Goal: Find specific page/section: Find specific page/section

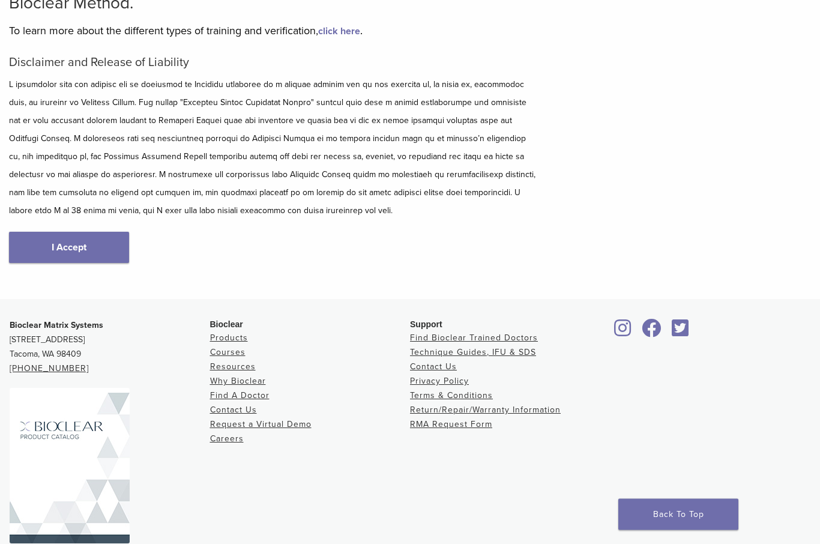
scroll to position [128, 0]
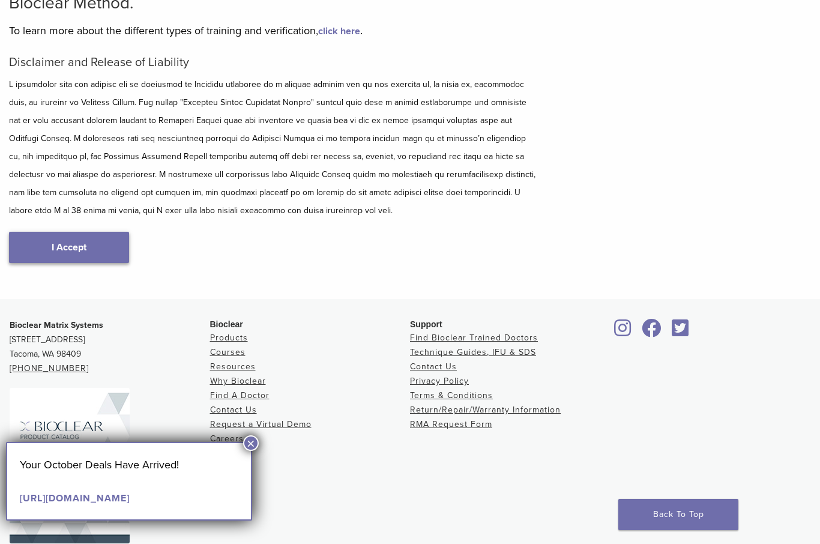
click at [67, 252] on link "I Accept" at bounding box center [69, 247] width 120 height 31
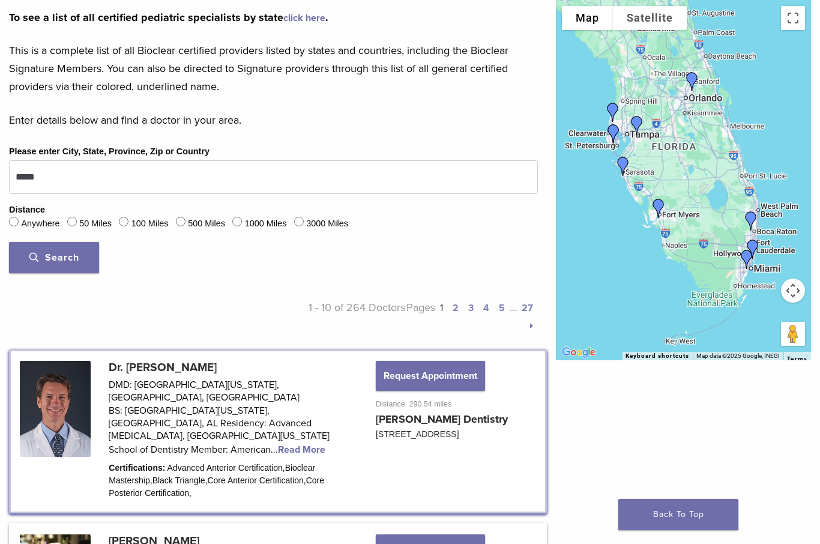
scroll to position [310, 0]
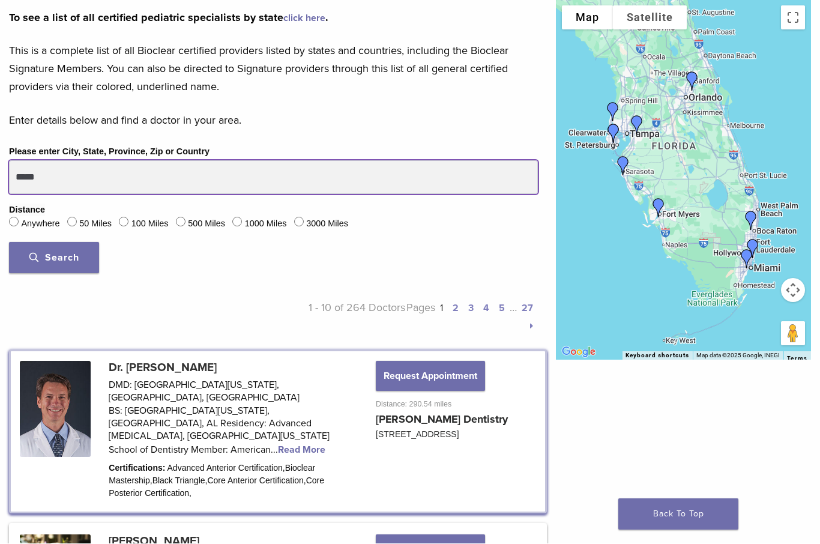
click at [54, 176] on input "*****" at bounding box center [273, 178] width 529 height 34
click at [50, 190] on input "*****" at bounding box center [273, 178] width 529 height 34
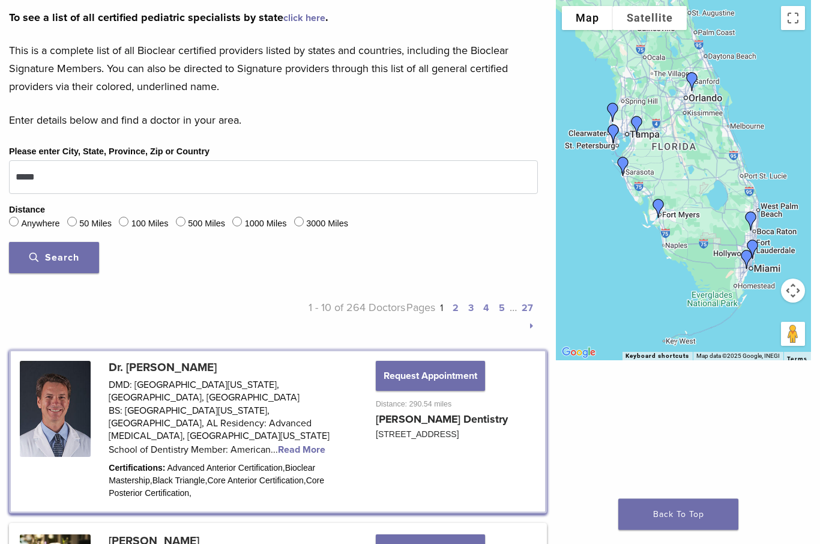
click at [53, 258] on span "Search" at bounding box center [54, 258] width 50 height 12
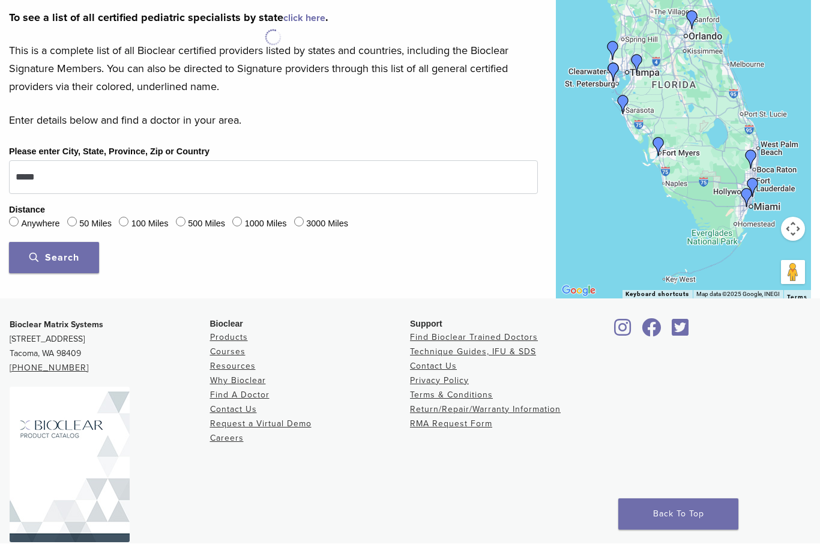
scroll to position [310, 0]
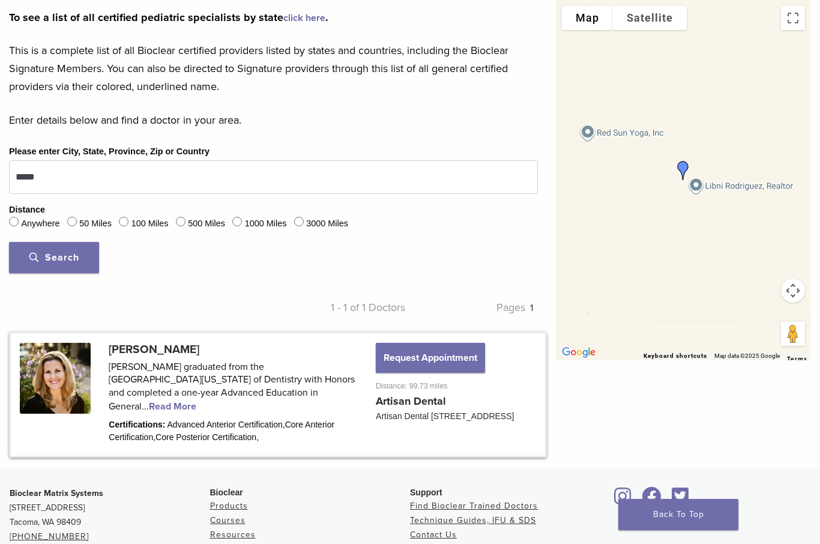
click at [301, 391] on link at bounding box center [278, 394] width 534 height 122
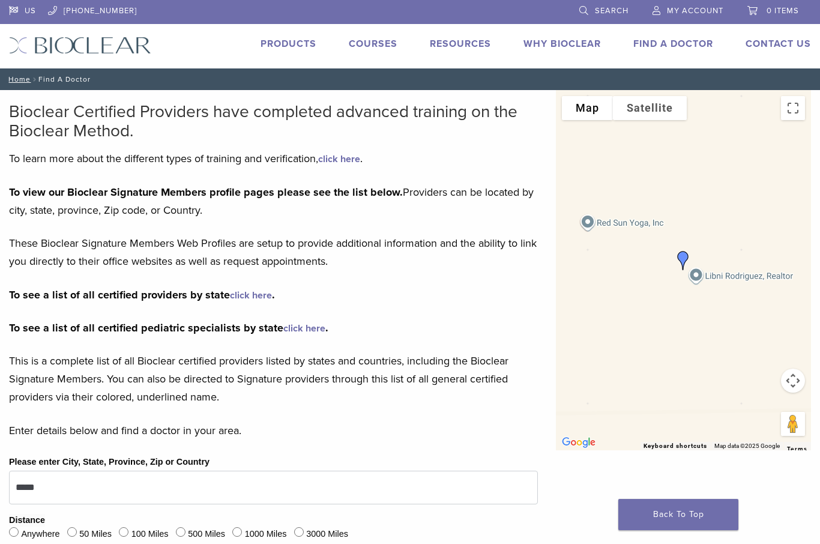
scroll to position [170, 0]
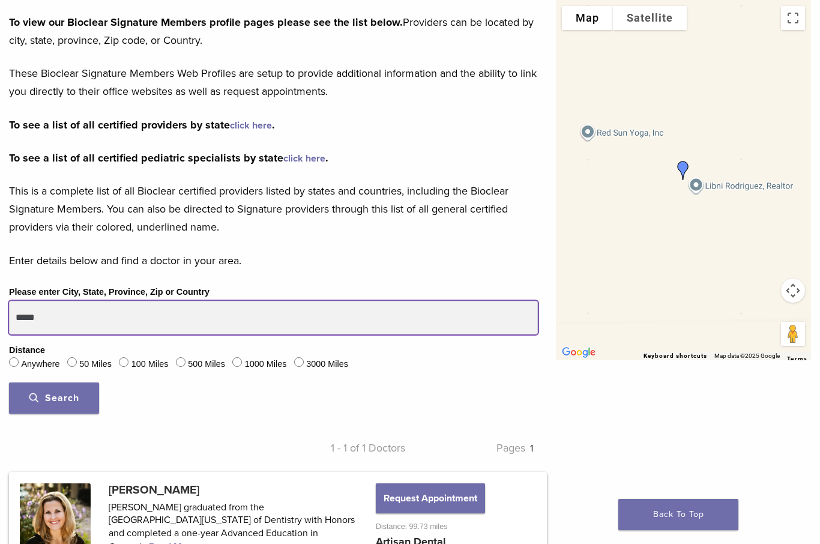
click at [61, 319] on input "*****" at bounding box center [273, 318] width 529 height 34
type input "*****"
click at [54, 396] on button "Search" at bounding box center [54, 398] width 90 height 31
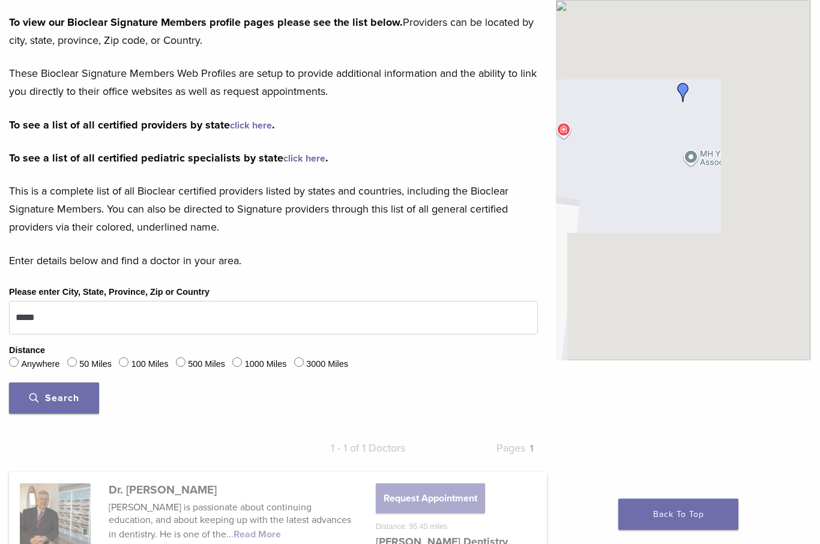
click at [47, 397] on span "Search" at bounding box center [54, 399] width 50 height 12
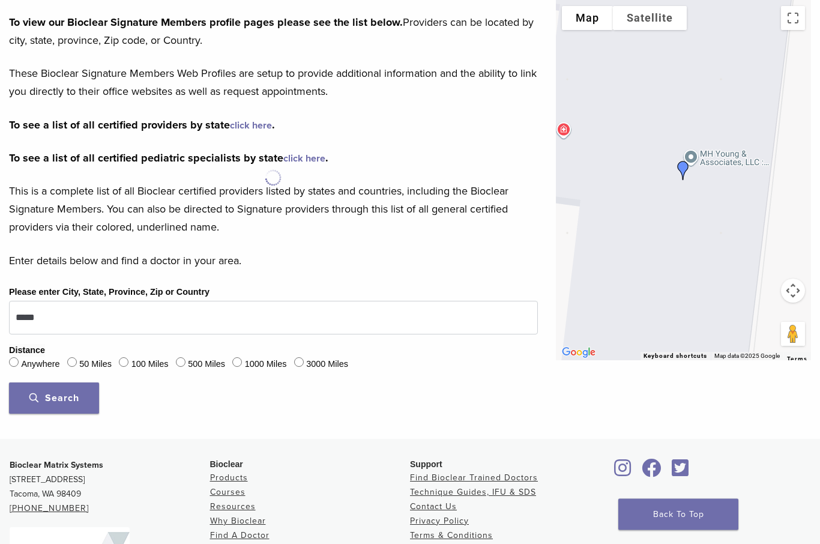
scroll to position [170, 0]
click at [46, 394] on span "Search" at bounding box center [54, 398] width 50 height 12
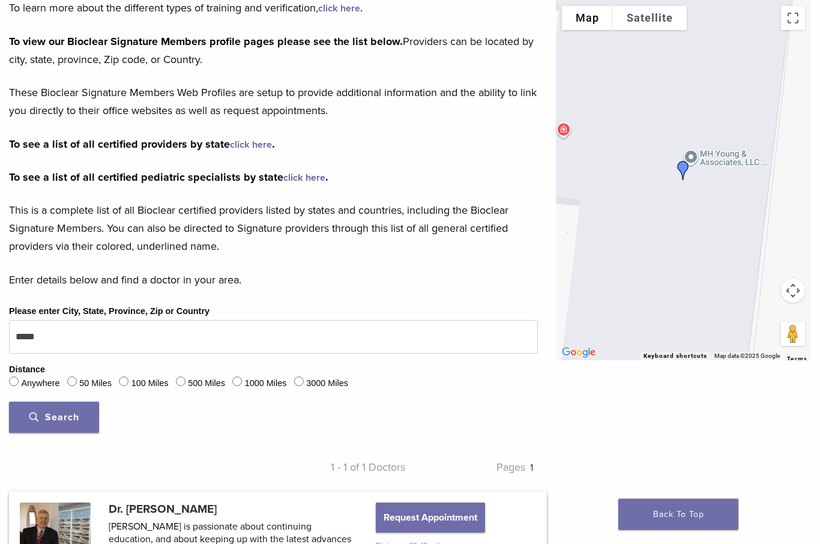
scroll to position [0, 0]
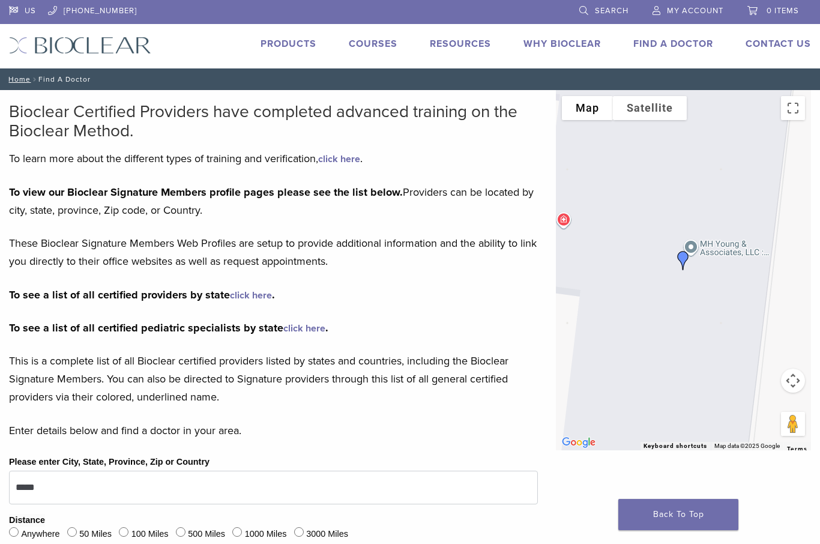
click at [296, 49] on link "Products" at bounding box center [289, 44] width 56 height 12
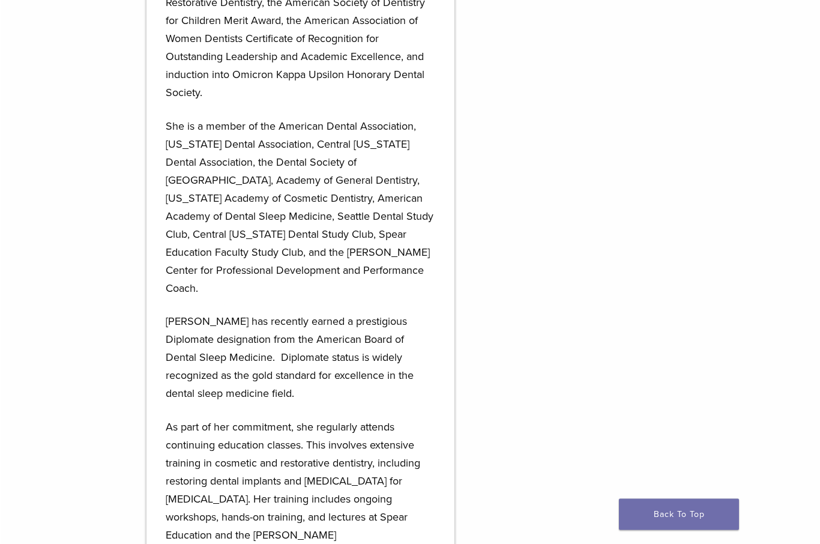
scroll to position [675, 0]
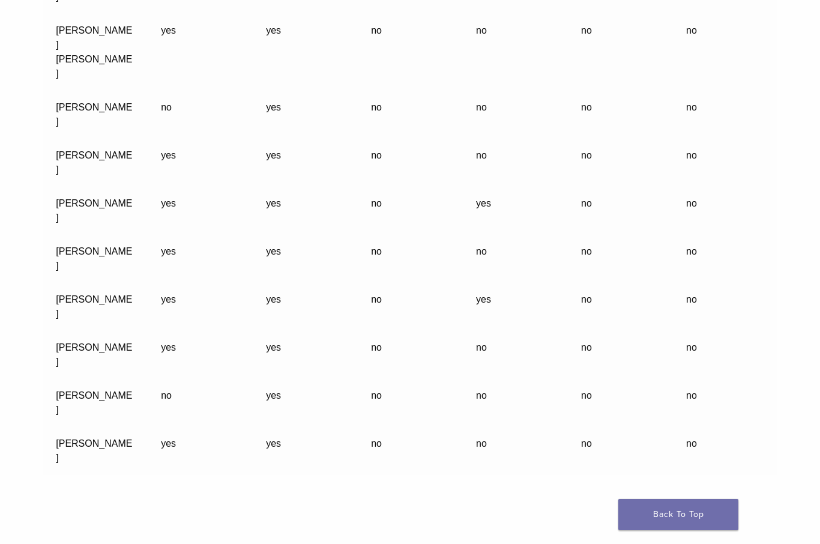
scroll to position [8001, 0]
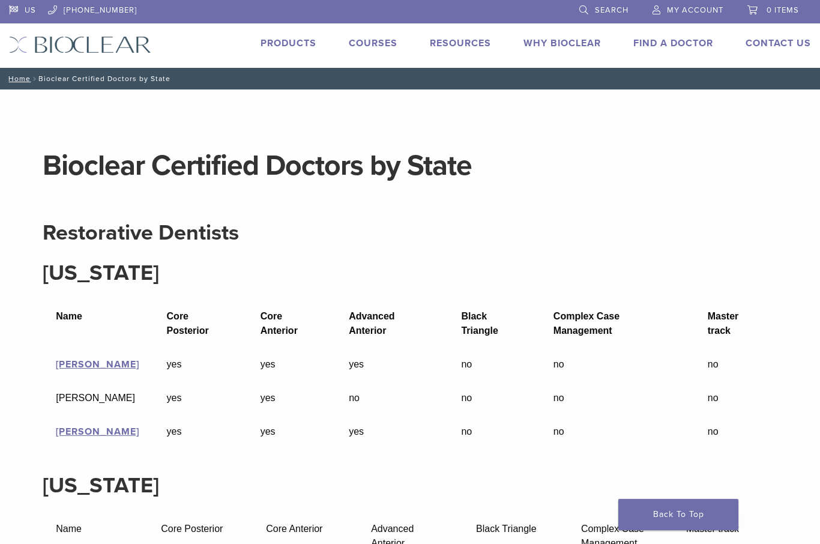
scroll to position [0, 0]
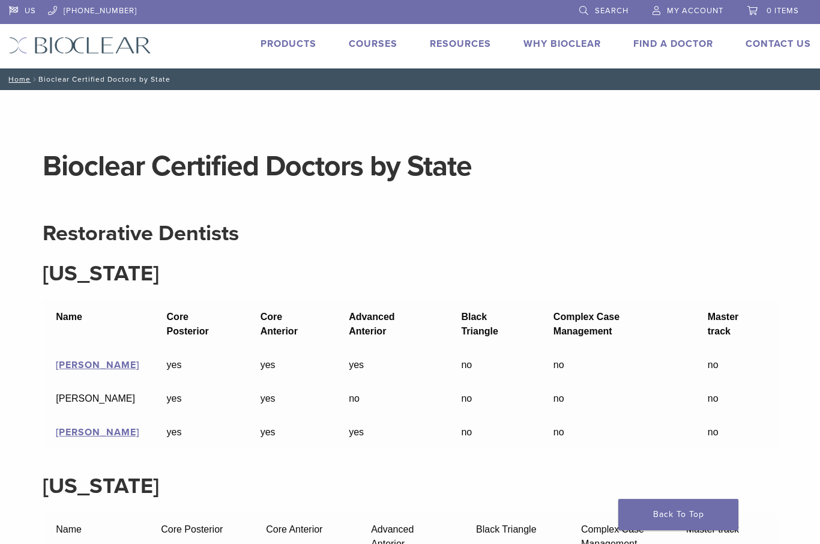
click at [655, 48] on link "Find A Doctor" at bounding box center [673, 44] width 80 height 12
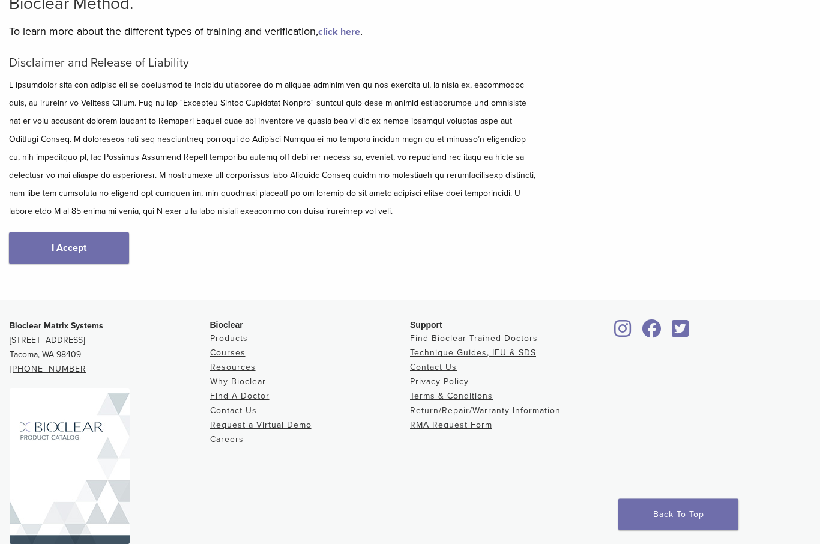
scroll to position [128, 0]
click at [472, 355] on link "Technique Guides, IFU & SDS" at bounding box center [473, 352] width 126 height 10
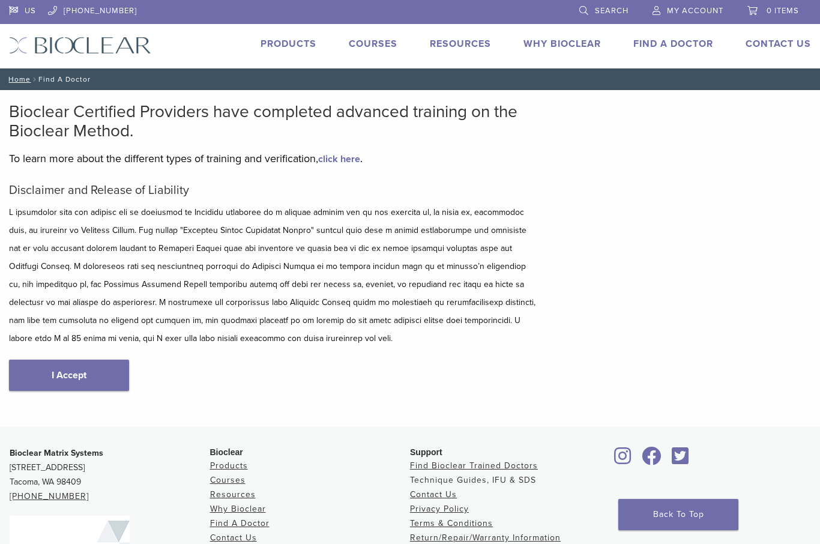
scroll to position [169, 0]
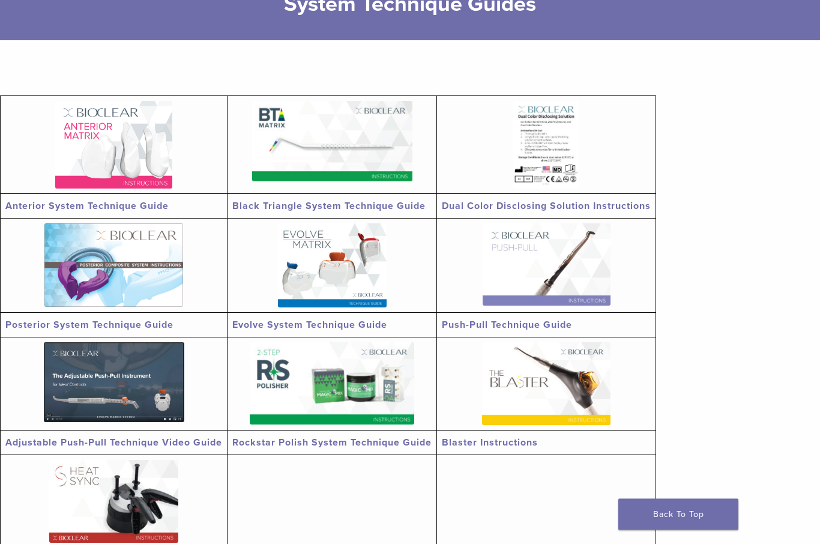
scroll to position [177, 0]
click at [306, 207] on link "Black Triangle System Technique Guide" at bounding box center [328, 206] width 193 height 12
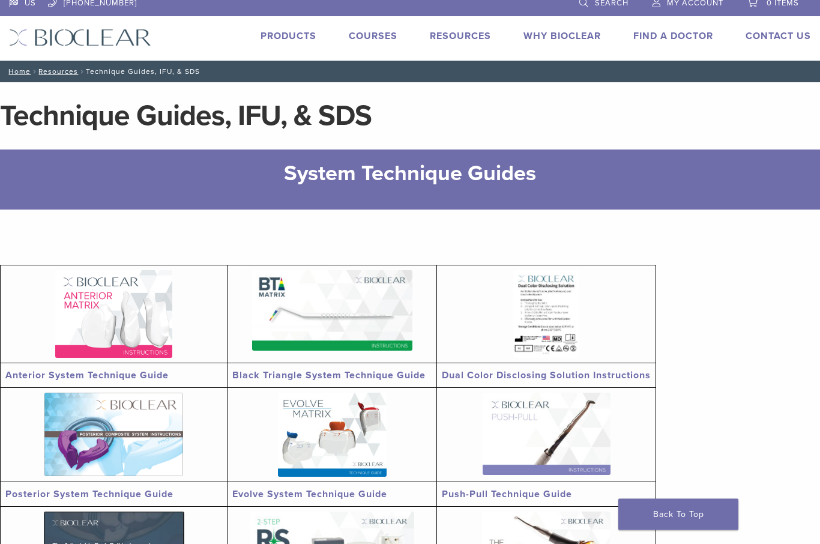
scroll to position [0, 0]
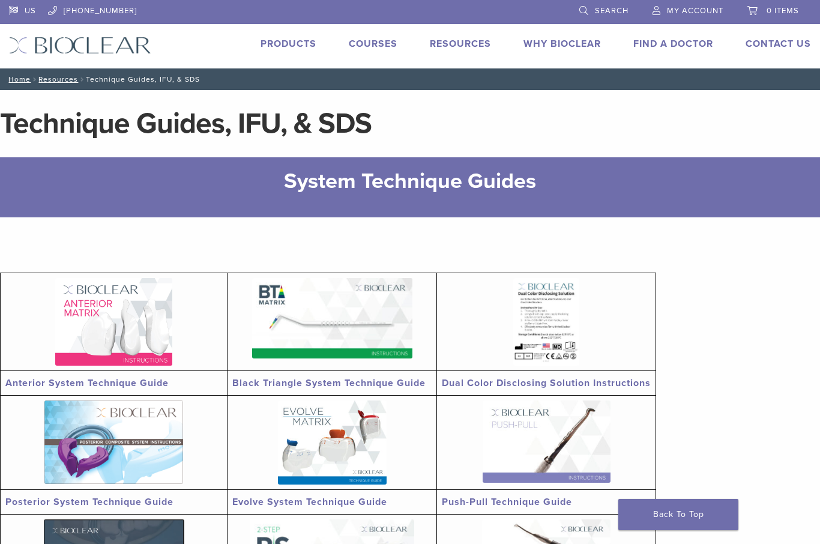
click at [284, 41] on link "Products" at bounding box center [289, 44] width 56 height 12
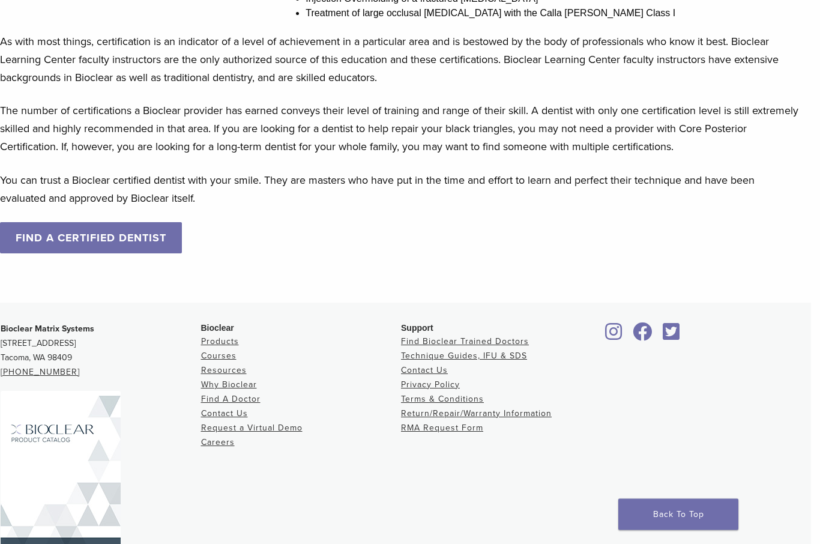
scroll to position [1119, 9]
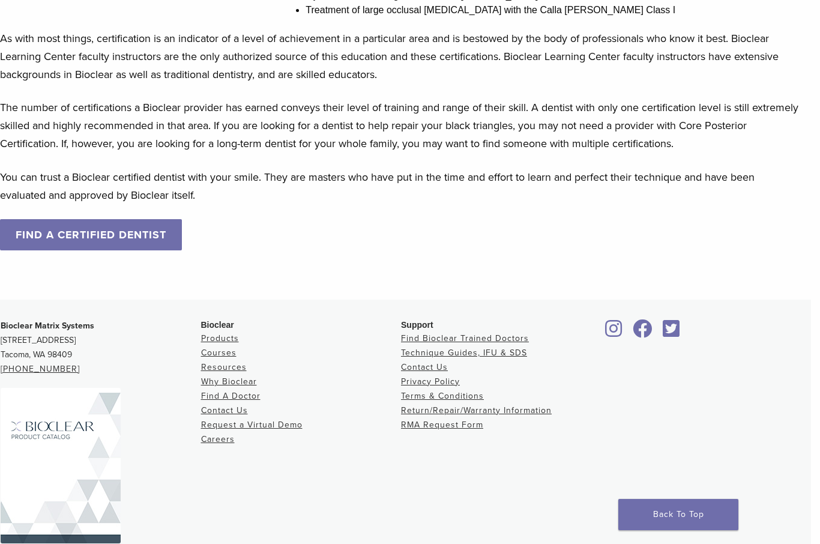
click at [58, 246] on link "FIND A CERTIFIED DENTIST" at bounding box center [91, 234] width 182 height 31
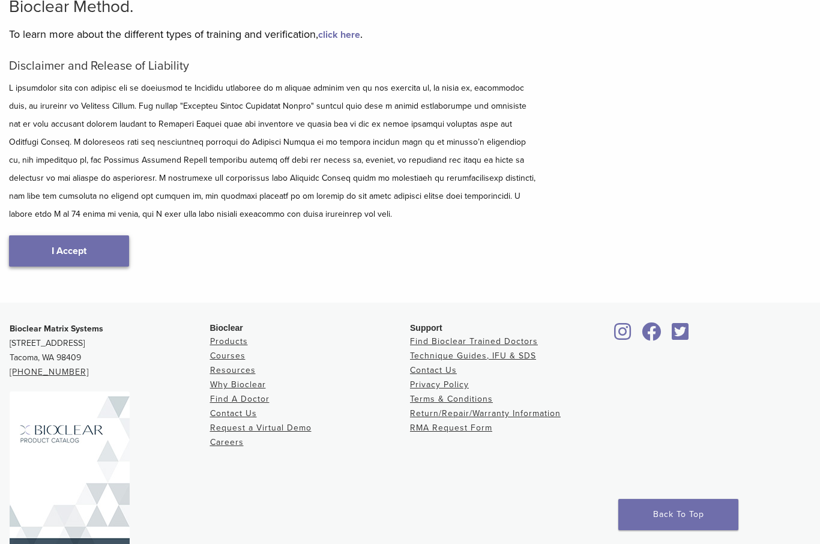
click at [52, 261] on link "I Accept" at bounding box center [69, 250] width 120 height 31
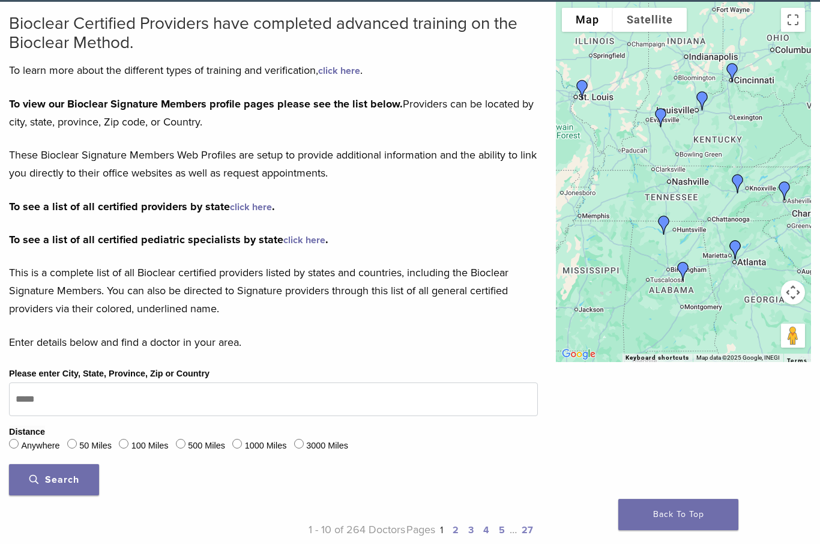
scroll to position [87, 0]
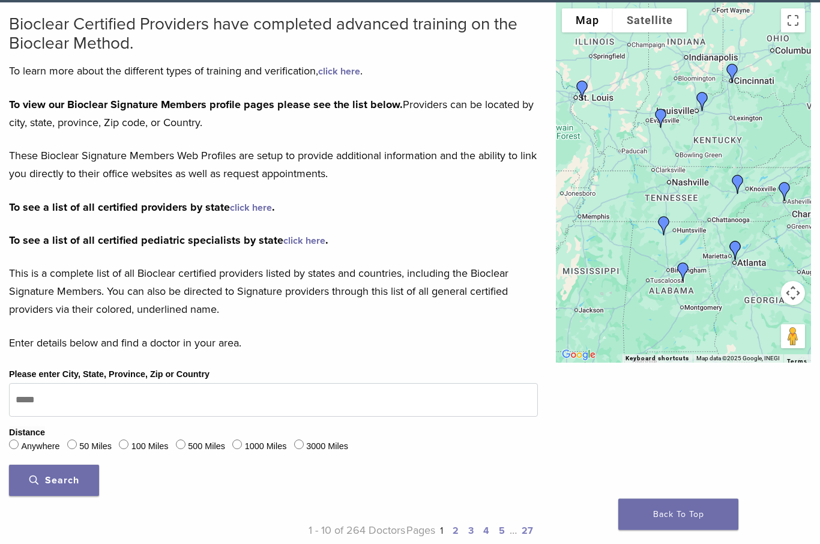
click at [177, 104] on strong "To view our Bioclear Signature Members profile pages please see the list below." at bounding box center [206, 104] width 394 height 13
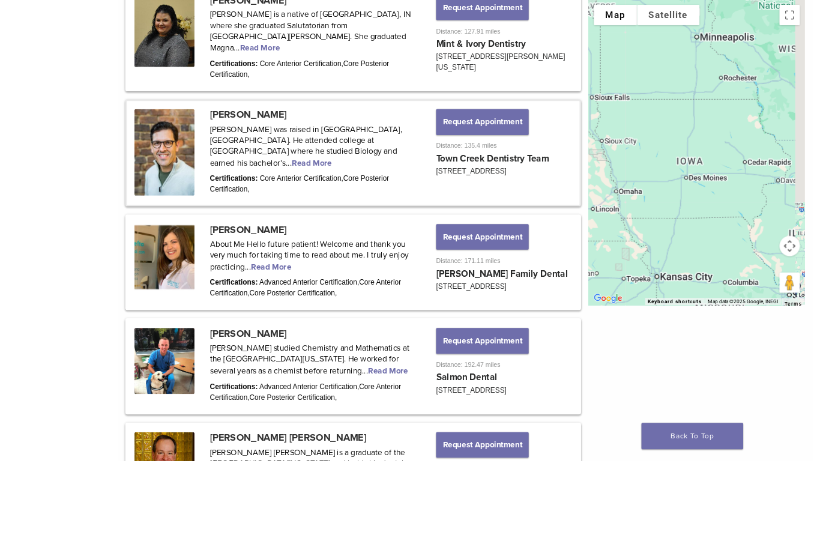
scroll to position [908, 9]
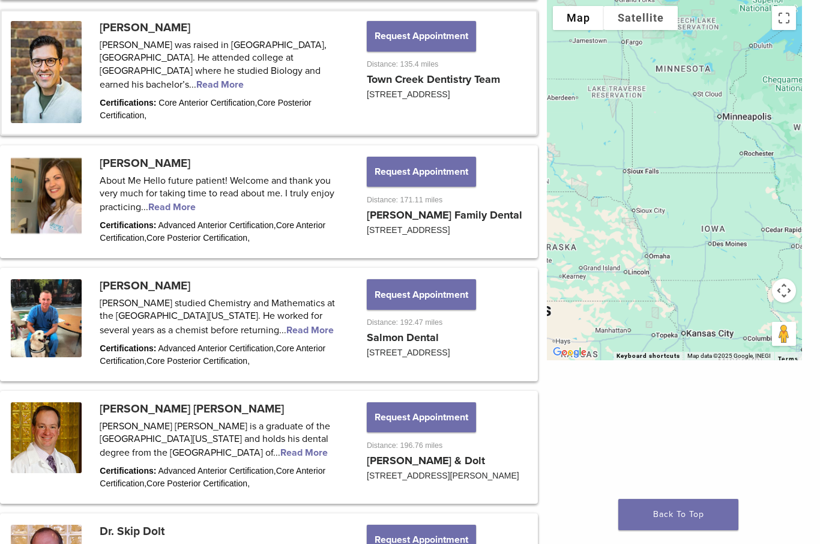
click at [580, 185] on div "Dr. Jeffrey Beeler Town Creek Dentistry Team 875 Hwy 321 N. Lenoir City, TN 377…" at bounding box center [674, 180] width 255 height 360
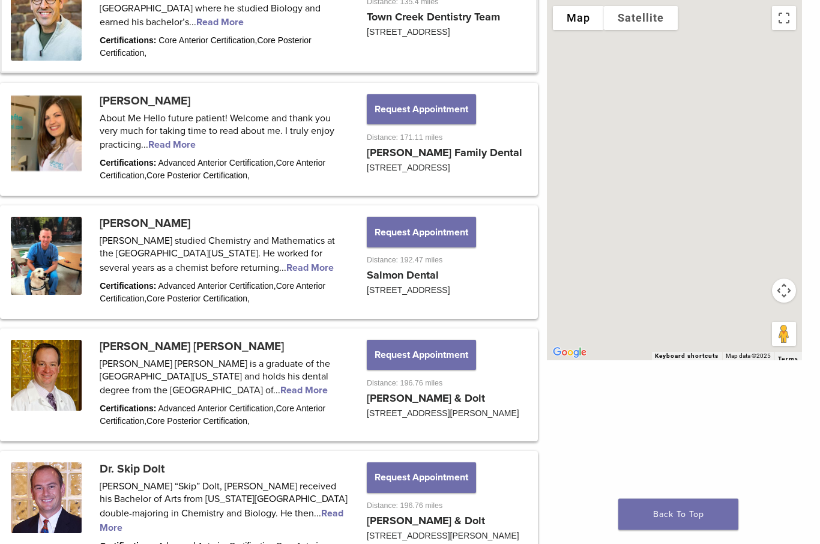
scroll to position [971, 9]
click at [655, 22] on button "Satellite" at bounding box center [641, 18] width 74 height 24
click at [660, 51] on li "Labels" at bounding box center [651, 42] width 52 height 22
click at [707, 530] on link "Back To Top" at bounding box center [678, 514] width 120 height 31
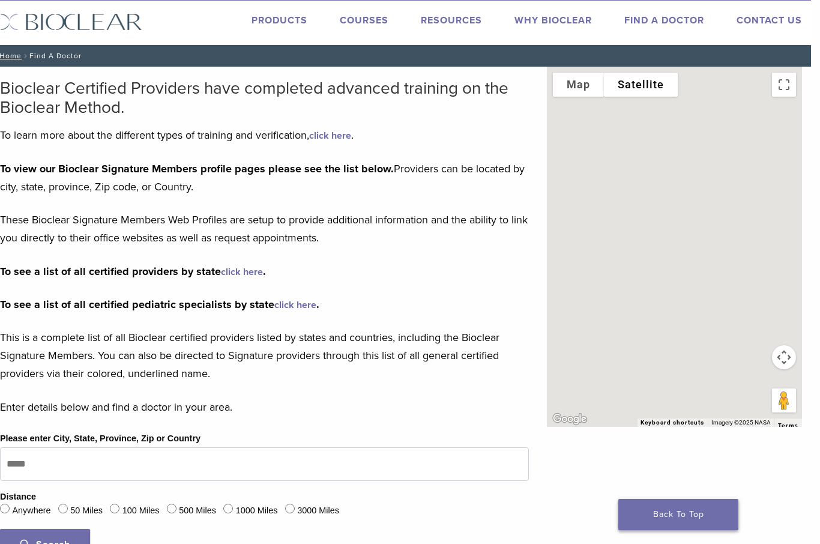
scroll to position [35, 9]
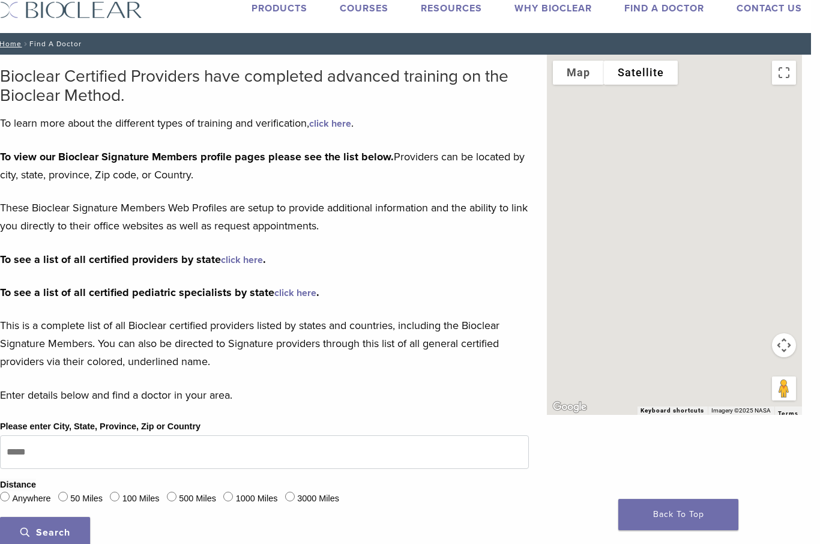
click at [346, 155] on strong "To view our Bioclear Signature Members profile pages please see the list below." at bounding box center [197, 156] width 394 height 13
click at [313, 163] on p "To view our Bioclear Signature Members profile pages please see the list below.…" at bounding box center [264, 166] width 529 height 36
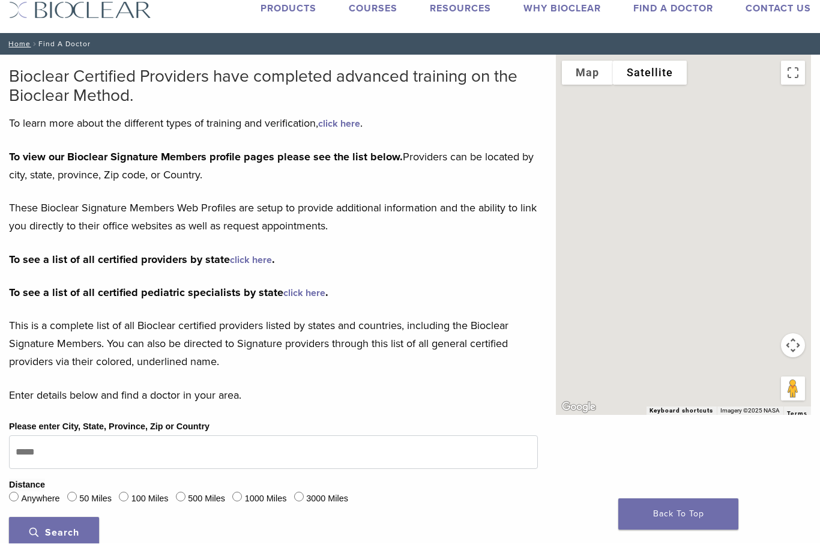
click at [273, 163] on p "To view our Bioclear Signature Members profile pages please see the list below.…" at bounding box center [273, 166] width 529 height 36
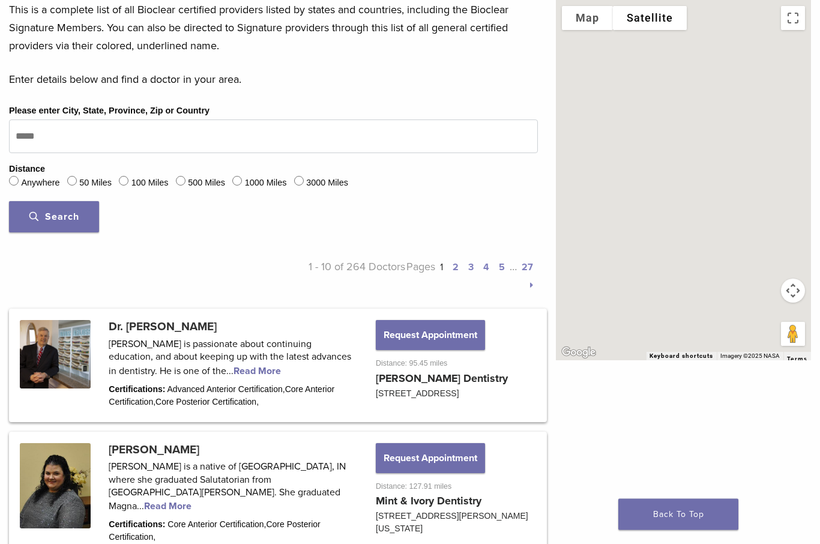
scroll to position [353, 0]
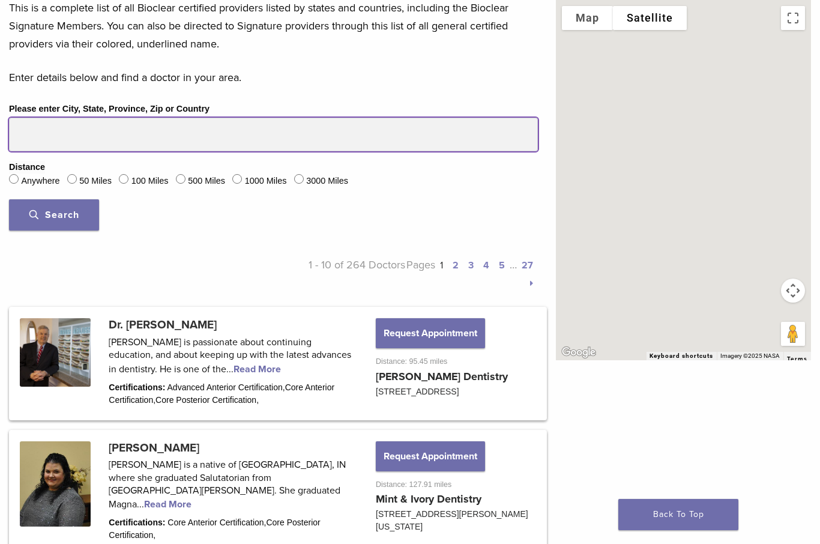
click at [44, 134] on input "Please enter City, State, Province, Zip or Country" at bounding box center [273, 135] width 529 height 34
type input "*****"
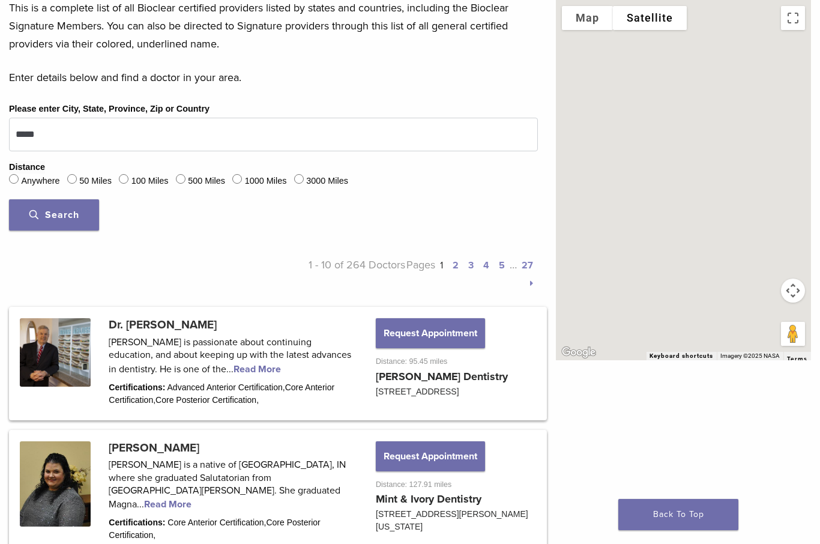
click at [51, 211] on span "Search" at bounding box center [54, 215] width 50 height 12
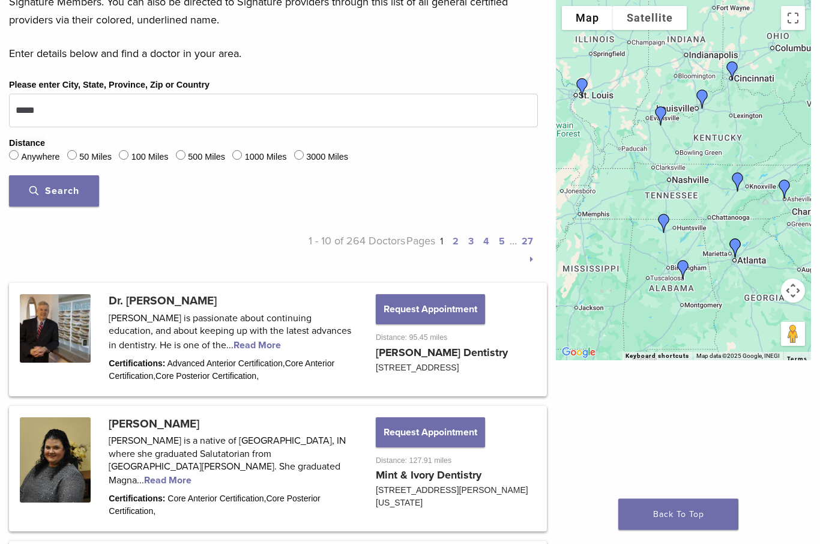
scroll to position [377, 0]
click at [80, 160] on label "50 Miles" at bounding box center [95, 157] width 32 height 13
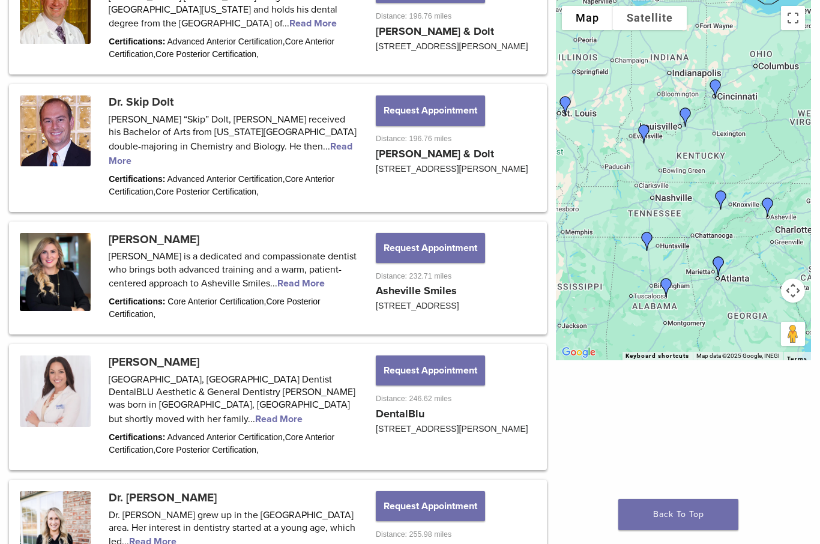
scroll to position [1338, 0]
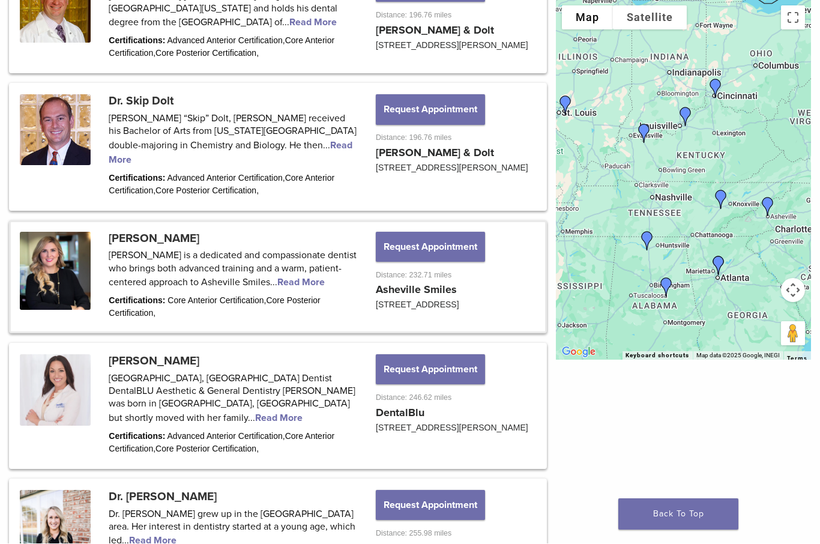
click at [324, 297] on link at bounding box center [278, 277] width 534 height 109
click at [316, 299] on link at bounding box center [278, 277] width 534 height 109
click at [320, 296] on link at bounding box center [278, 277] width 534 height 109
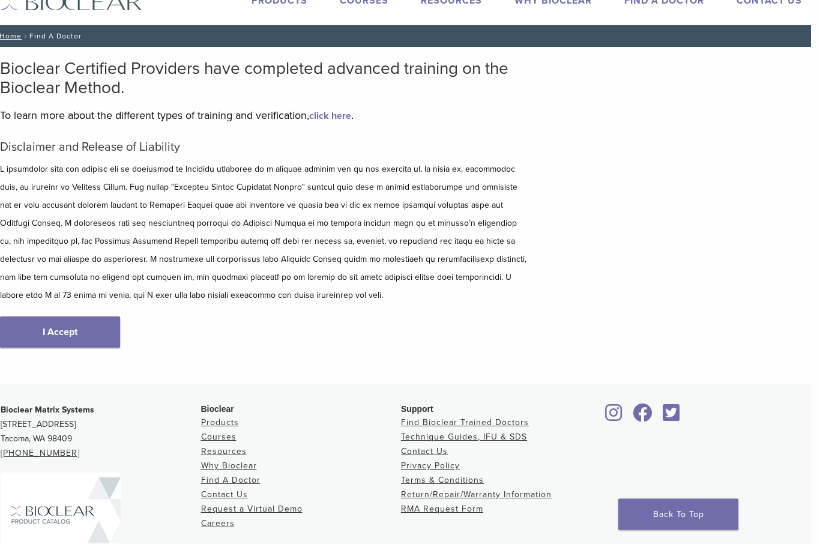
scroll to position [0, 9]
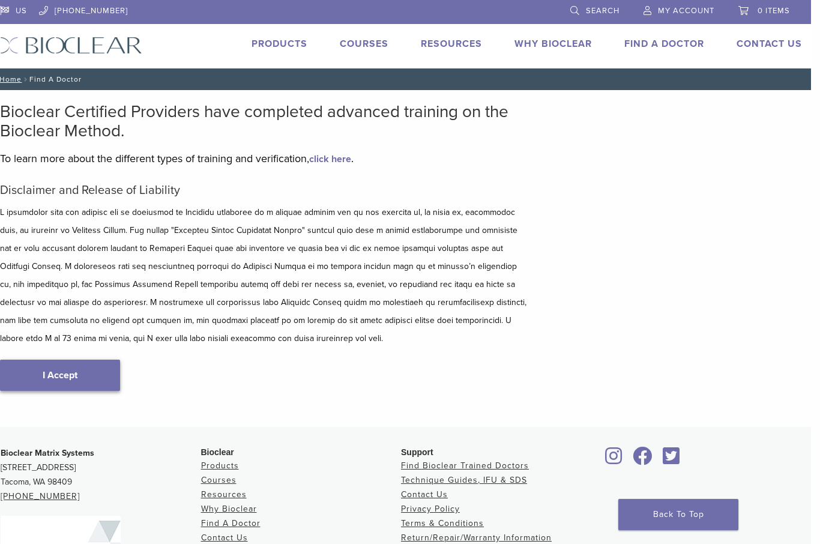
click at [65, 384] on link "I Accept" at bounding box center [60, 375] width 120 height 31
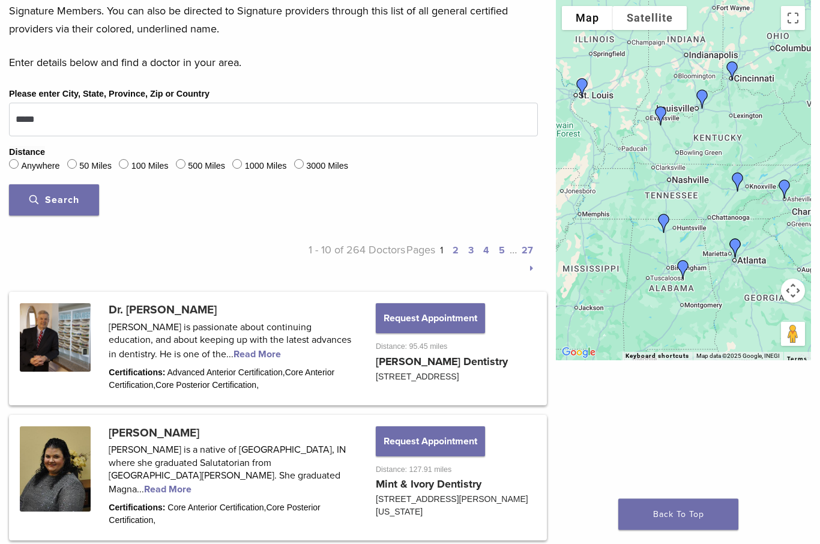
scroll to position [368, 0]
click at [58, 160] on label "Anywhere" at bounding box center [40, 166] width 38 height 13
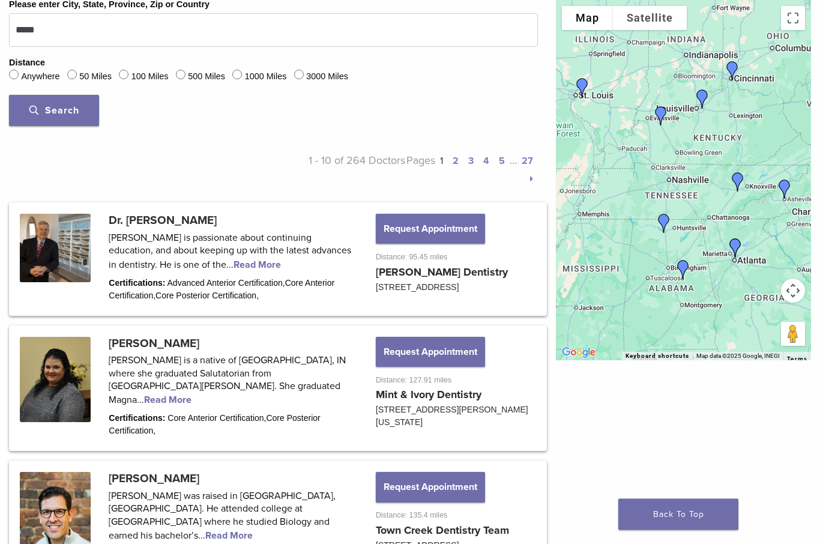
scroll to position [457, 0]
click at [187, 264] on link at bounding box center [278, 258] width 534 height 109
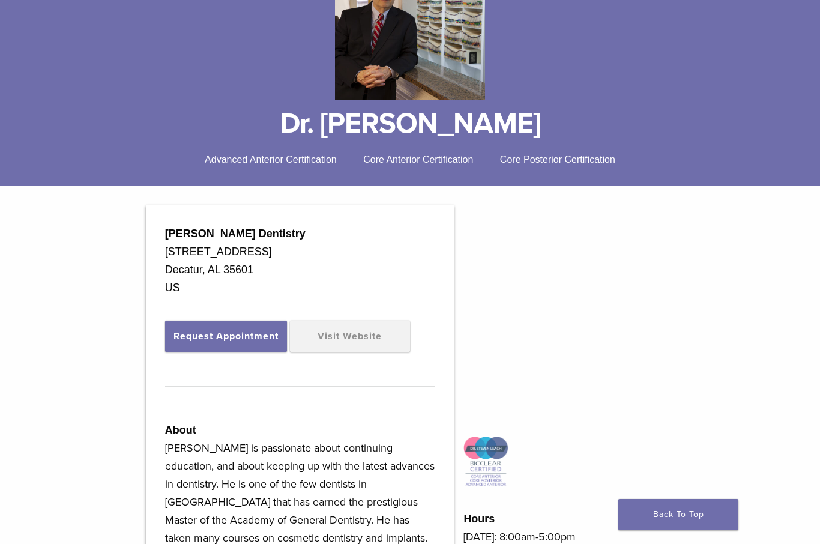
scroll to position [185, 0]
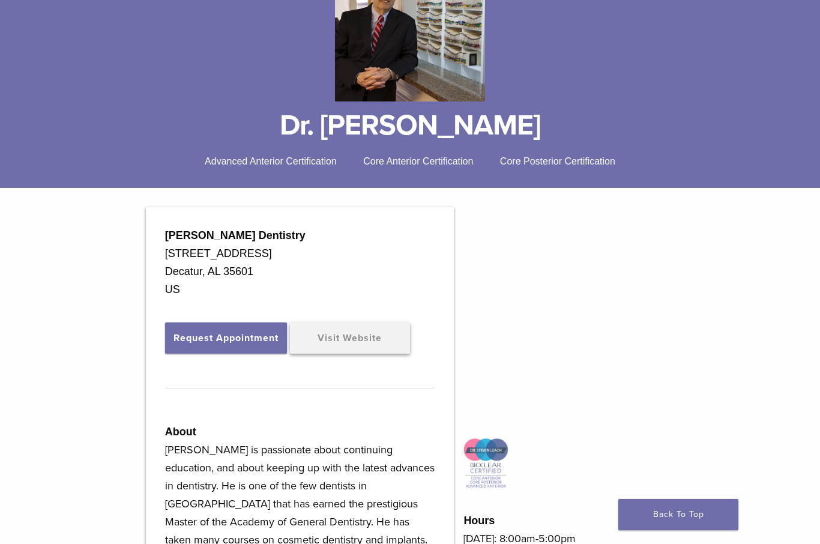
click at [338, 337] on link "Visit Website" at bounding box center [350, 337] width 120 height 31
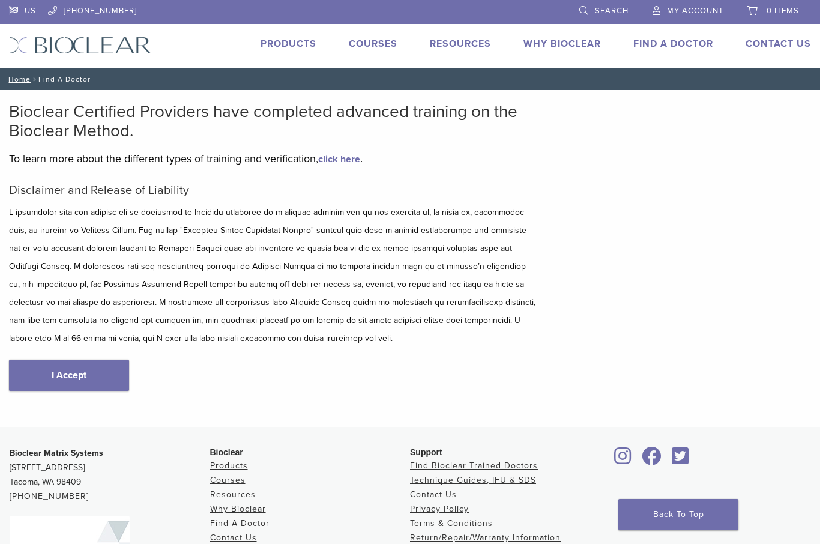
scroll to position [170, 0]
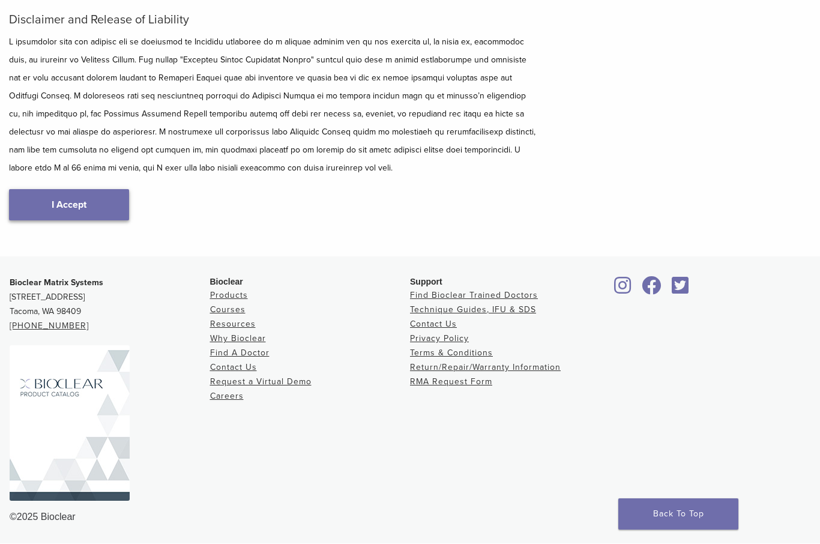
click at [86, 212] on link "I Accept" at bounding box center [69, 205] width 120 height 31
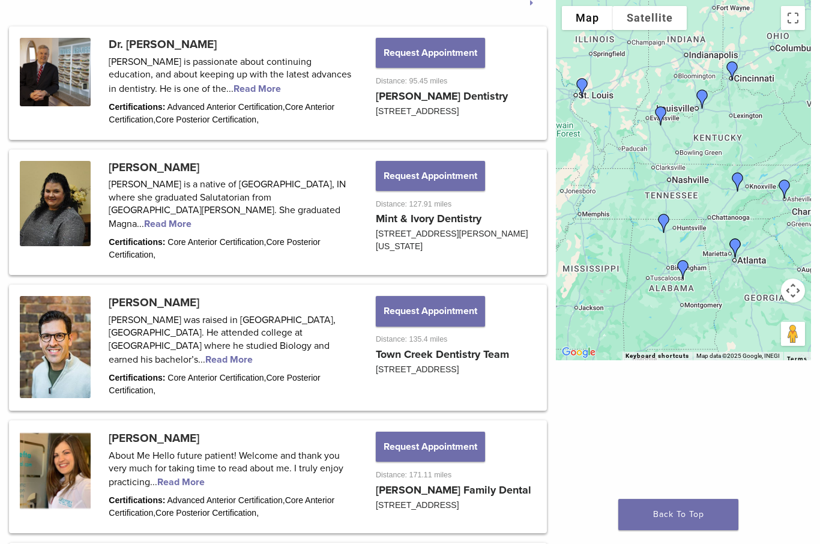
scroll to position [634, 0]
click at [287, 210] on link at bounding box center [278, 212] width 534 height 122
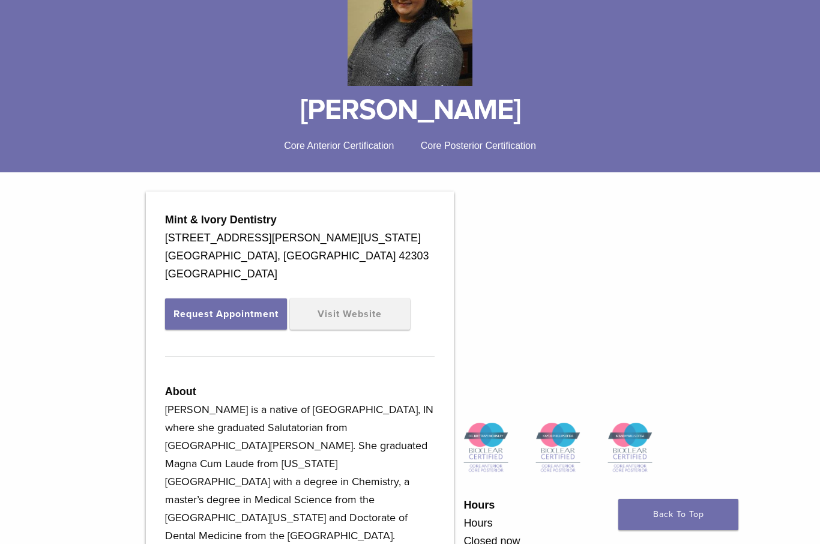
scroll to position [203, 0]
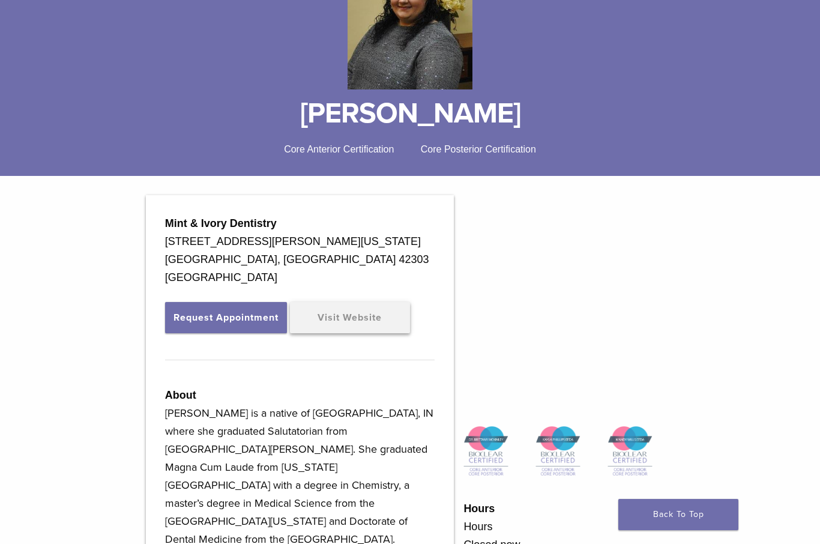
click at [354, 333] on link "Visit Website" at bounding box center [350, 317] width 120 height 31
